Goal: Transaction & Acquisition: Purchase product/service

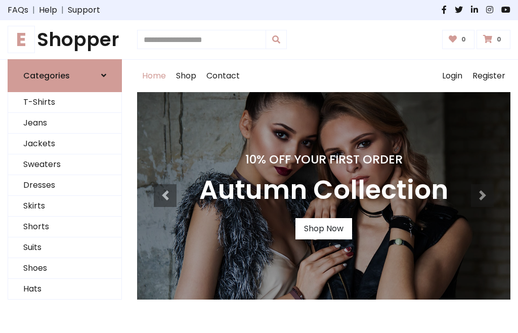
click at [259, 166] on h4 "10% Off Your First Order" at bounding box center [323, 159] width 249 height 14
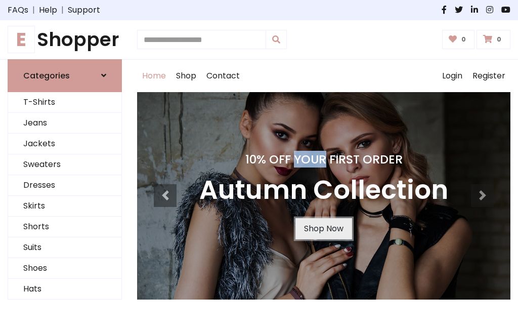
click at [323, 228] on link "Shop Now" at bounding box center [323, 228] width 57 height 21
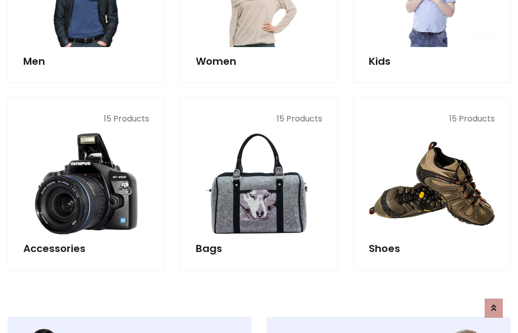
scroll to position [1008, 0]
